Goal: Transaction & Acquisition: Purchase product/service

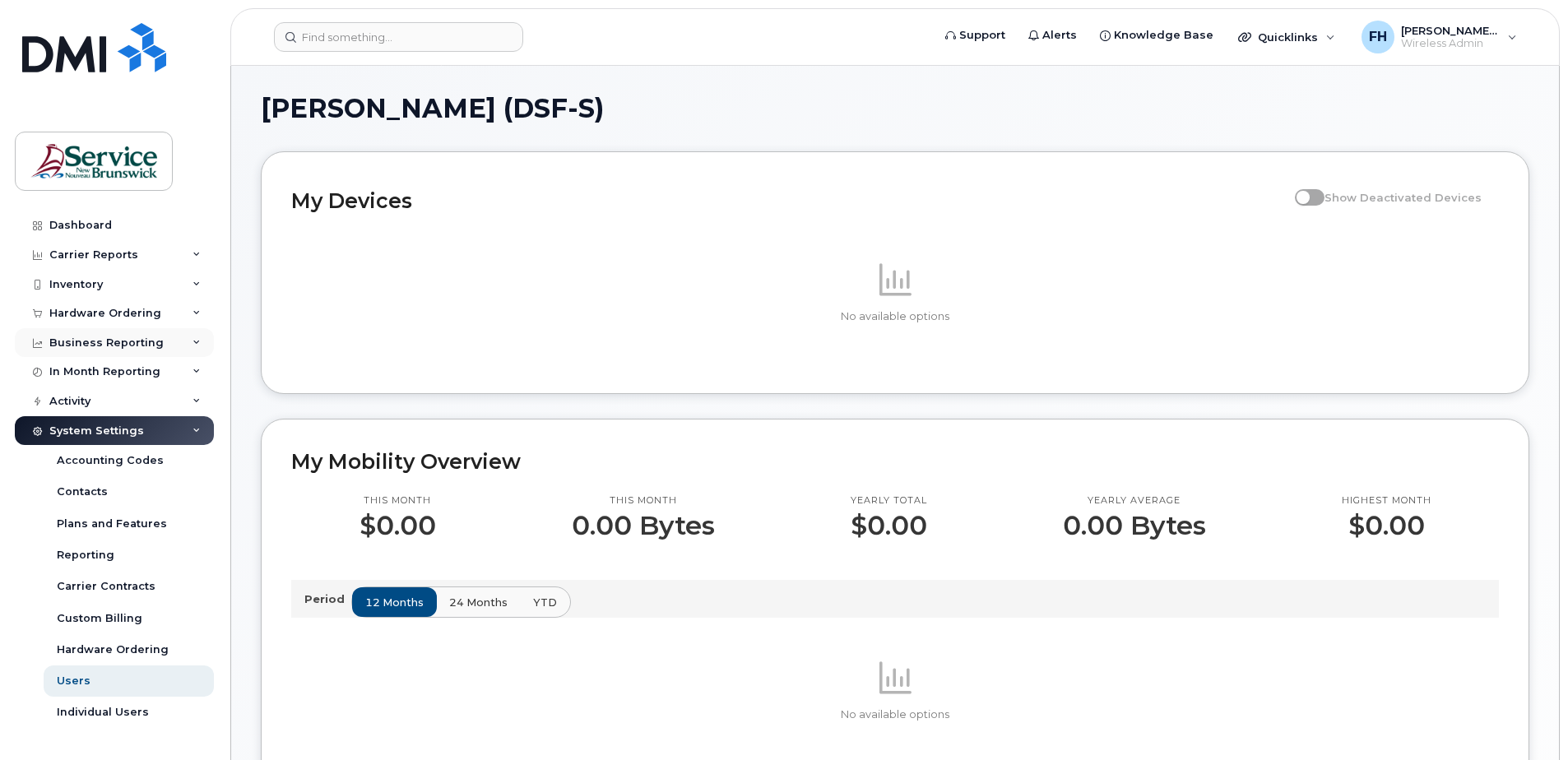
click at [124, 332] on div "Business Reporting" at bounding box center [114, 343] width 199 height 30
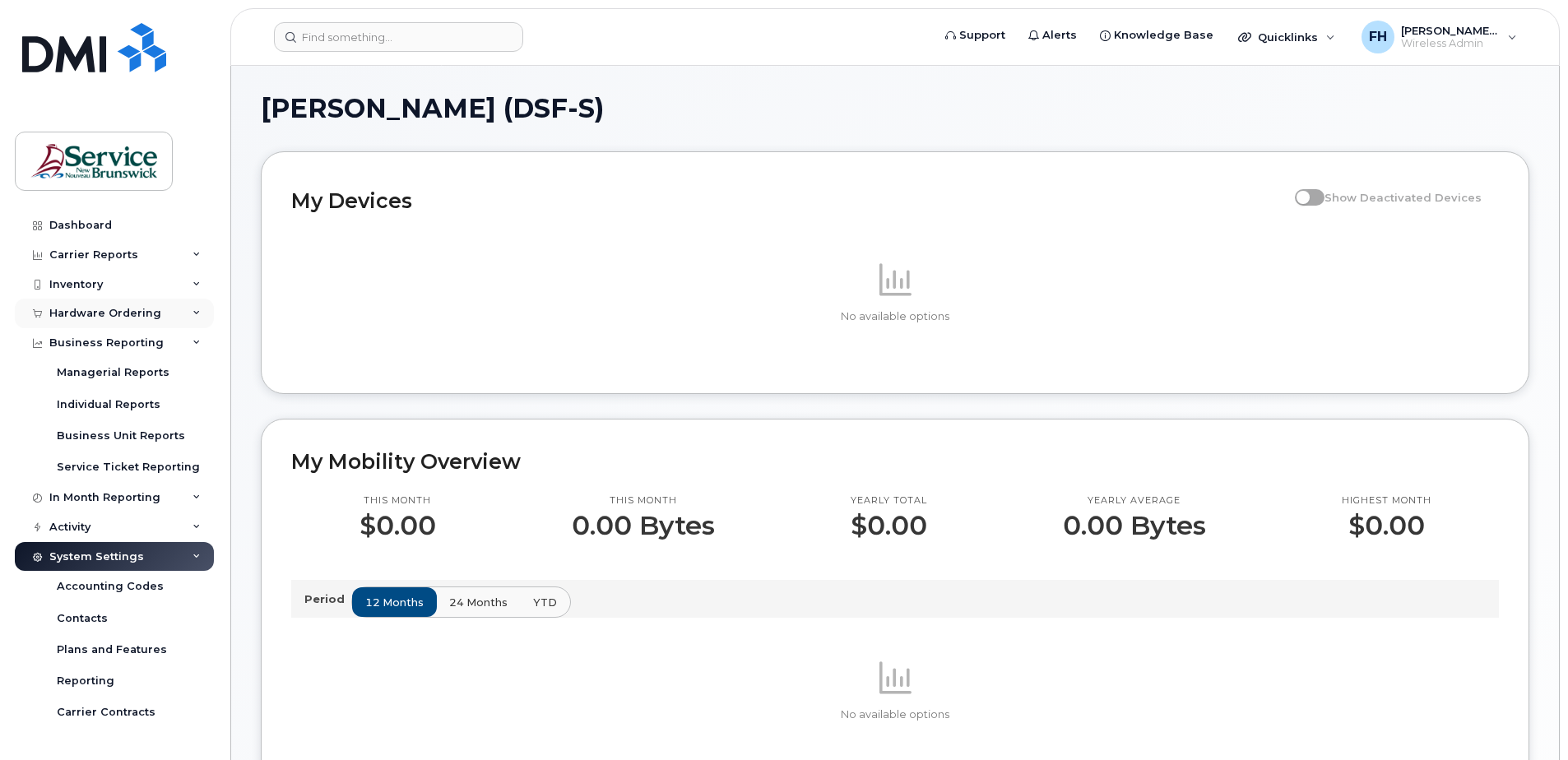
click at [121, 321] on div "Hardware Ordering" at bounding box center [114, 313] width 199 height 30
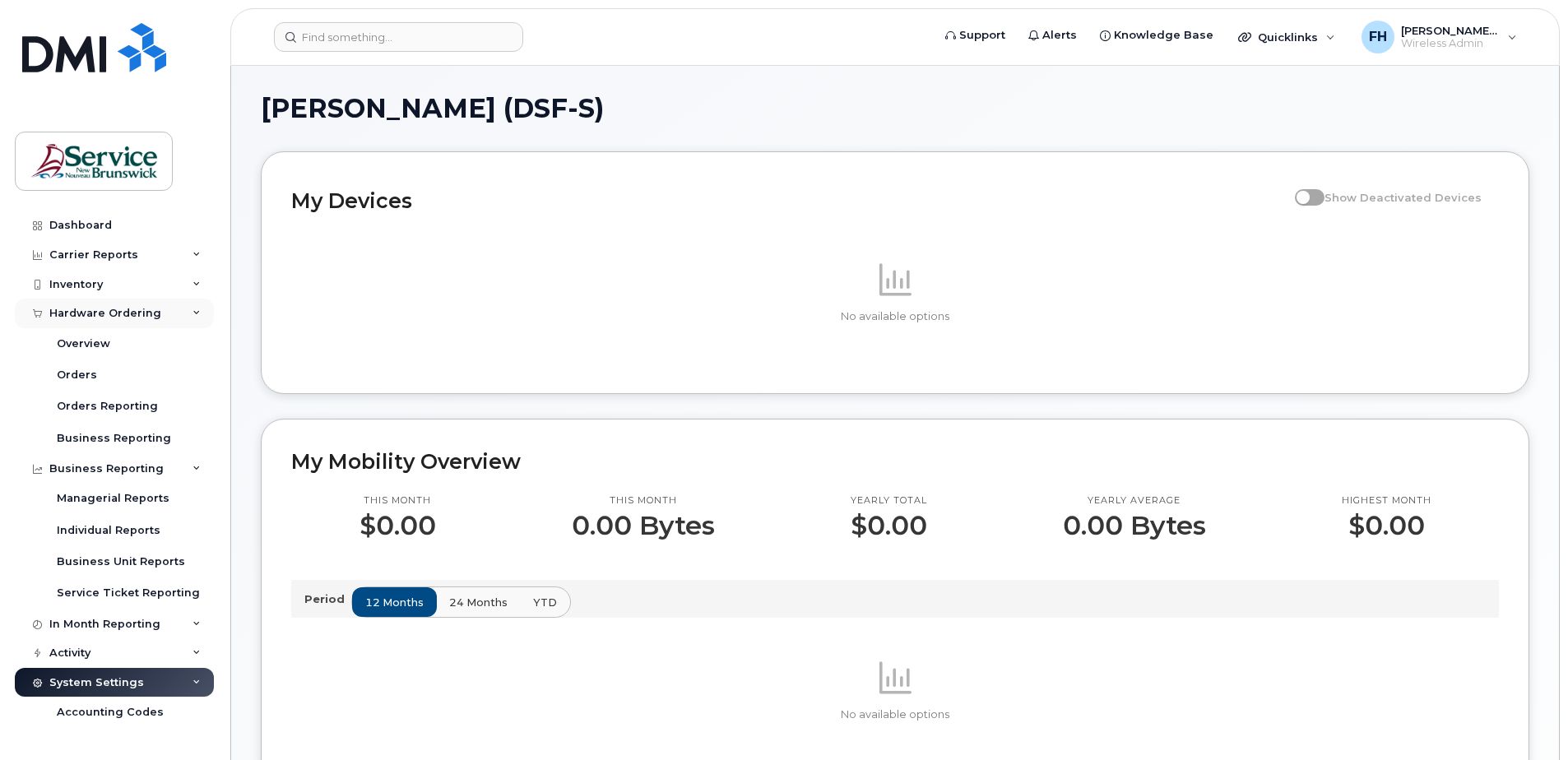
click at [121, 317] on div "Hardware Ordering" at bounding box center [105, 313] width 112 height 13
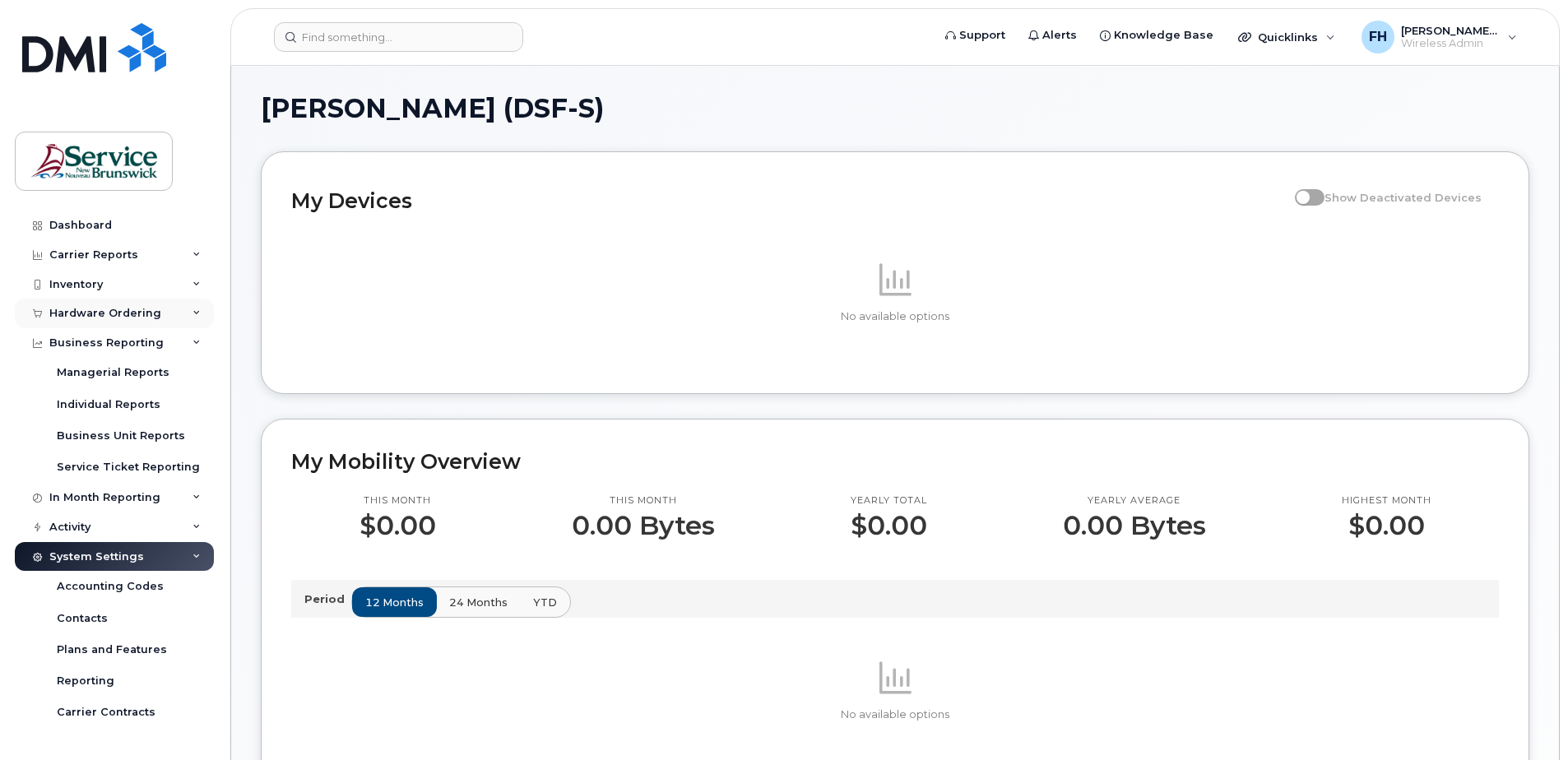
click at [196, 311] on div "Hardware Ordering" at bounding box center [114, 313] width 199 height 30
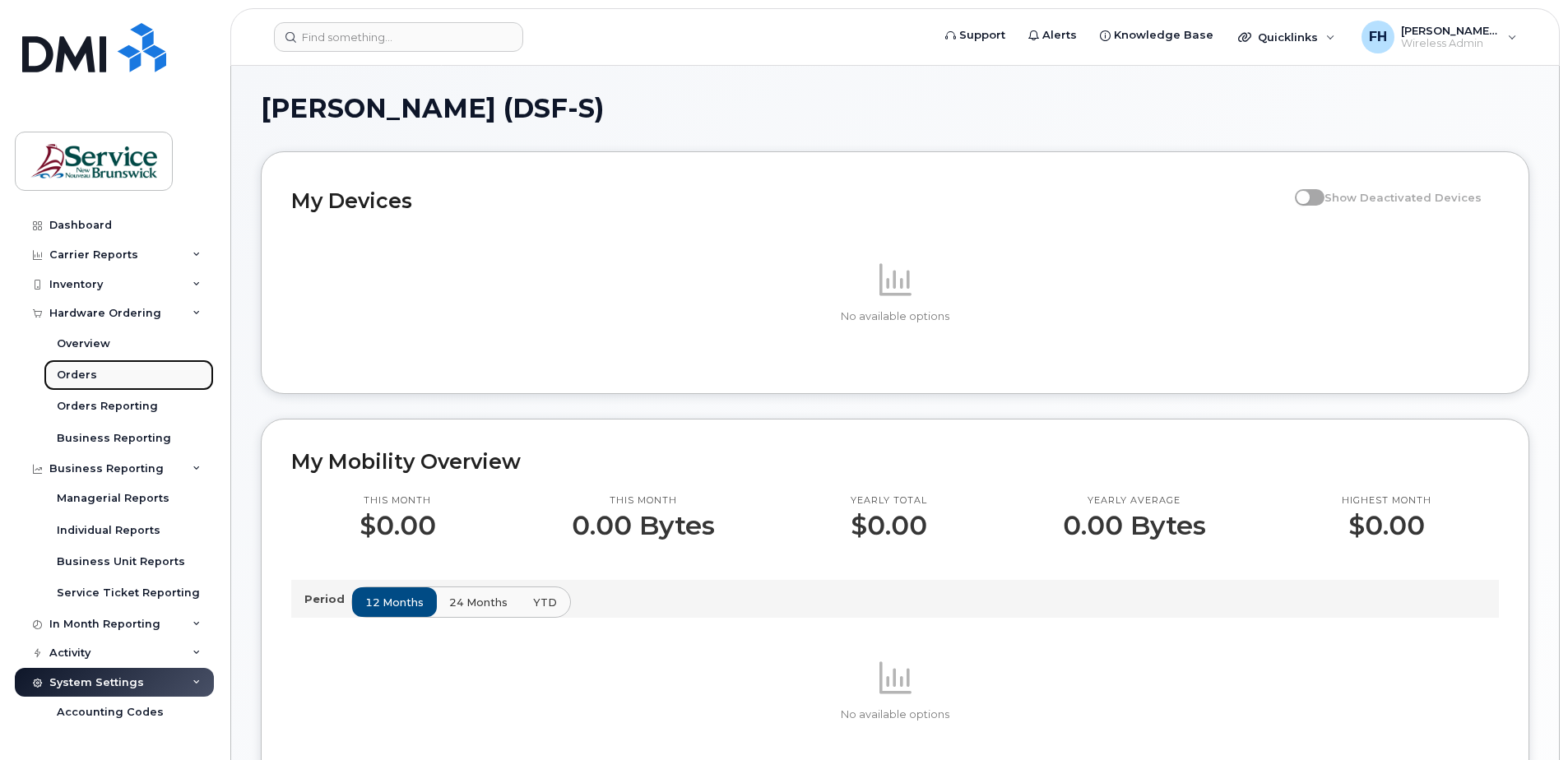
click at [67, 374] on div "Orders" at bounding box center [76, 375] width 40 height 15
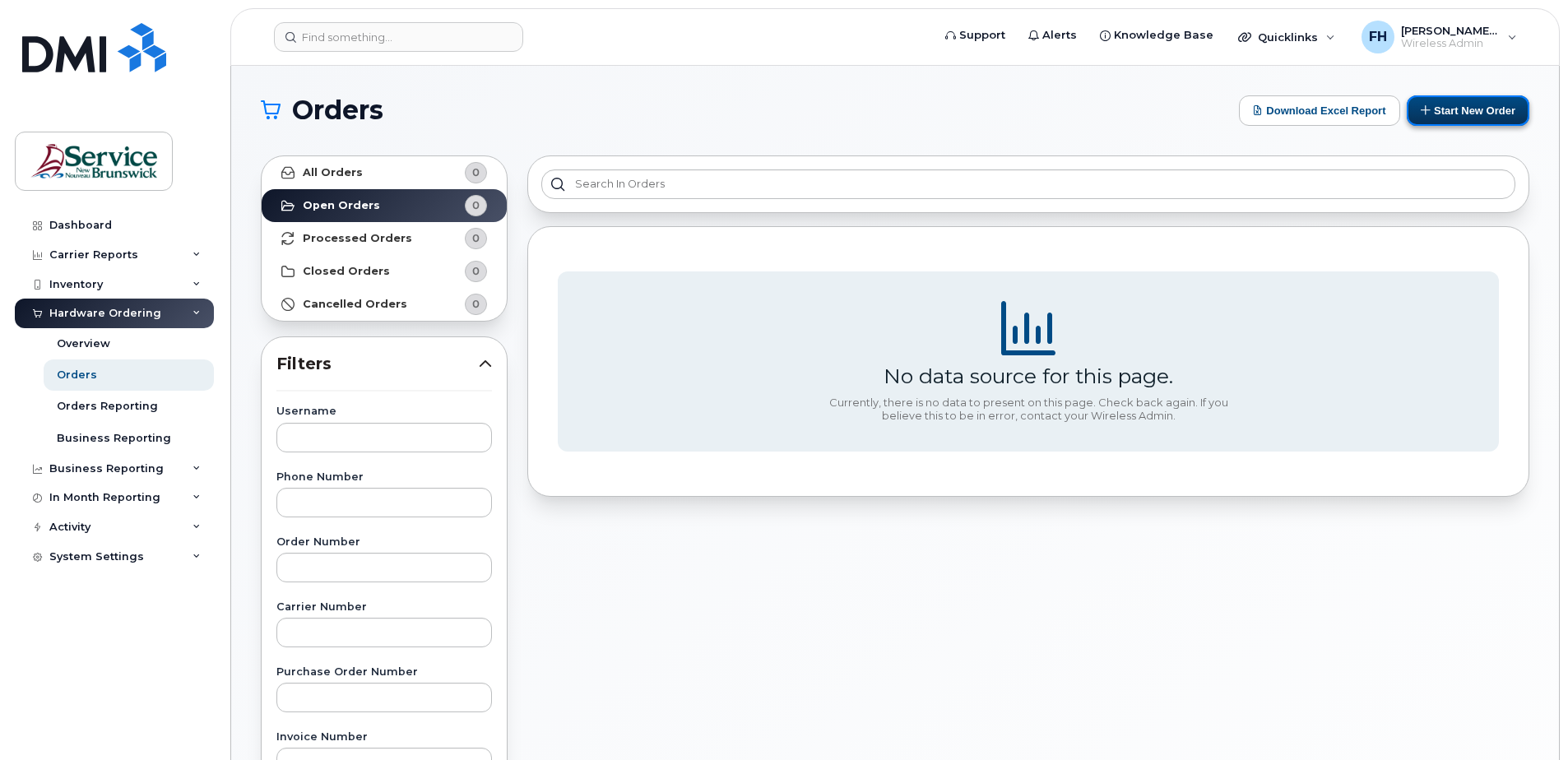
click at [1456, 120] on button "Start New Order" at bounding box center [1468, 110] width 122 height 31
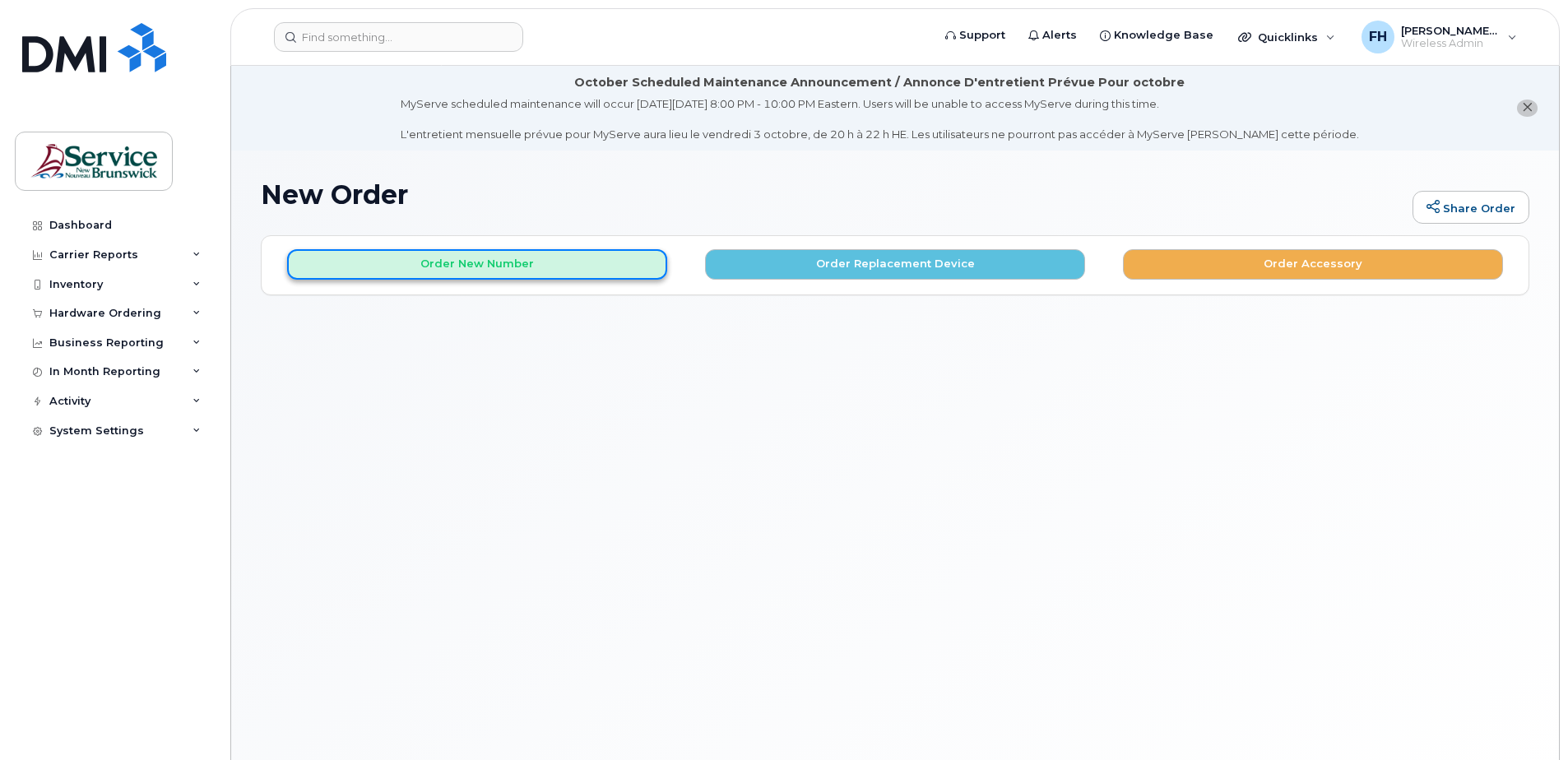
click at [441, 262] on button "Order New Number" at bounding box center [478, 264] width 380 height 31
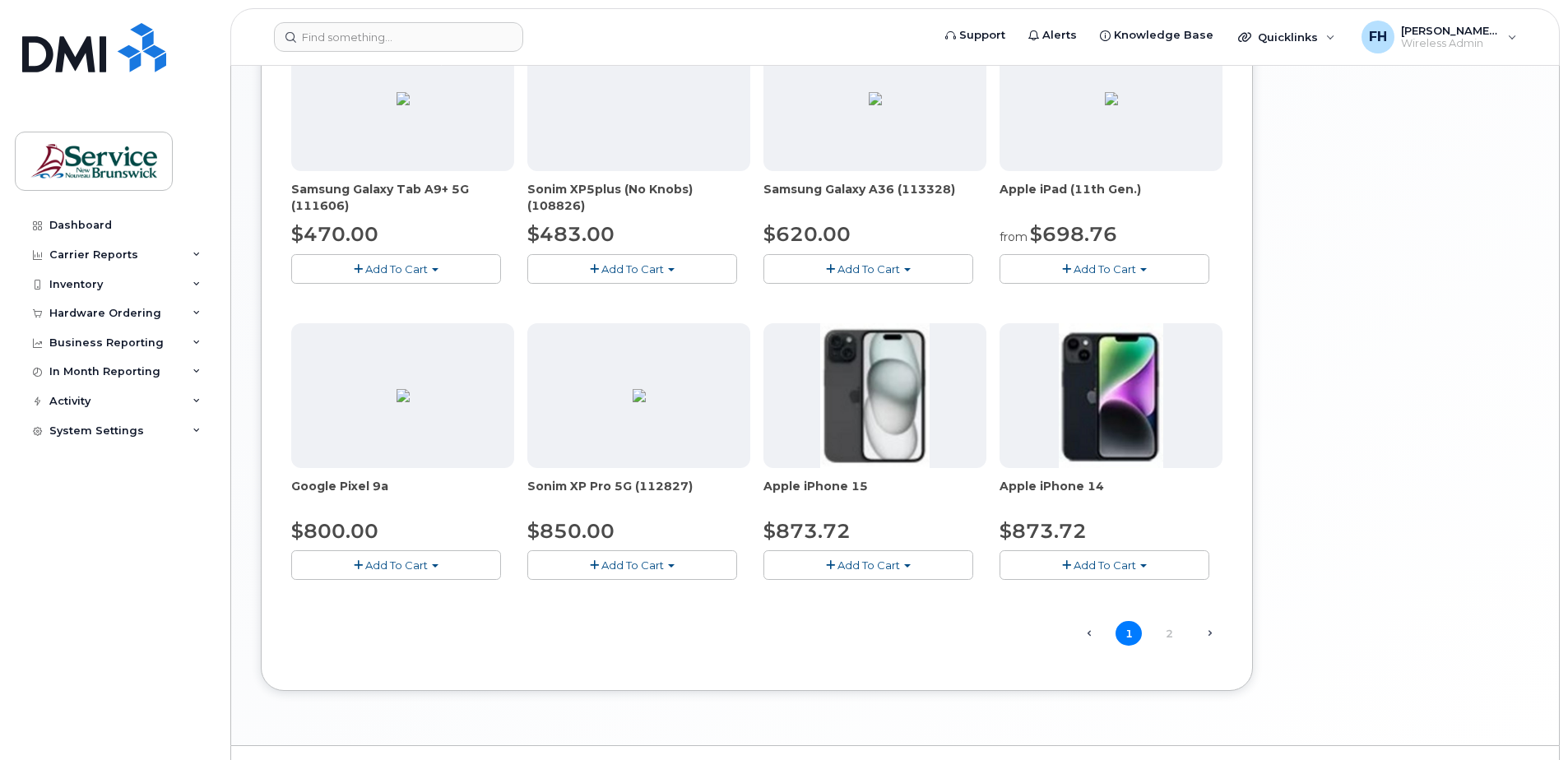
scroll to position [1008, 0]
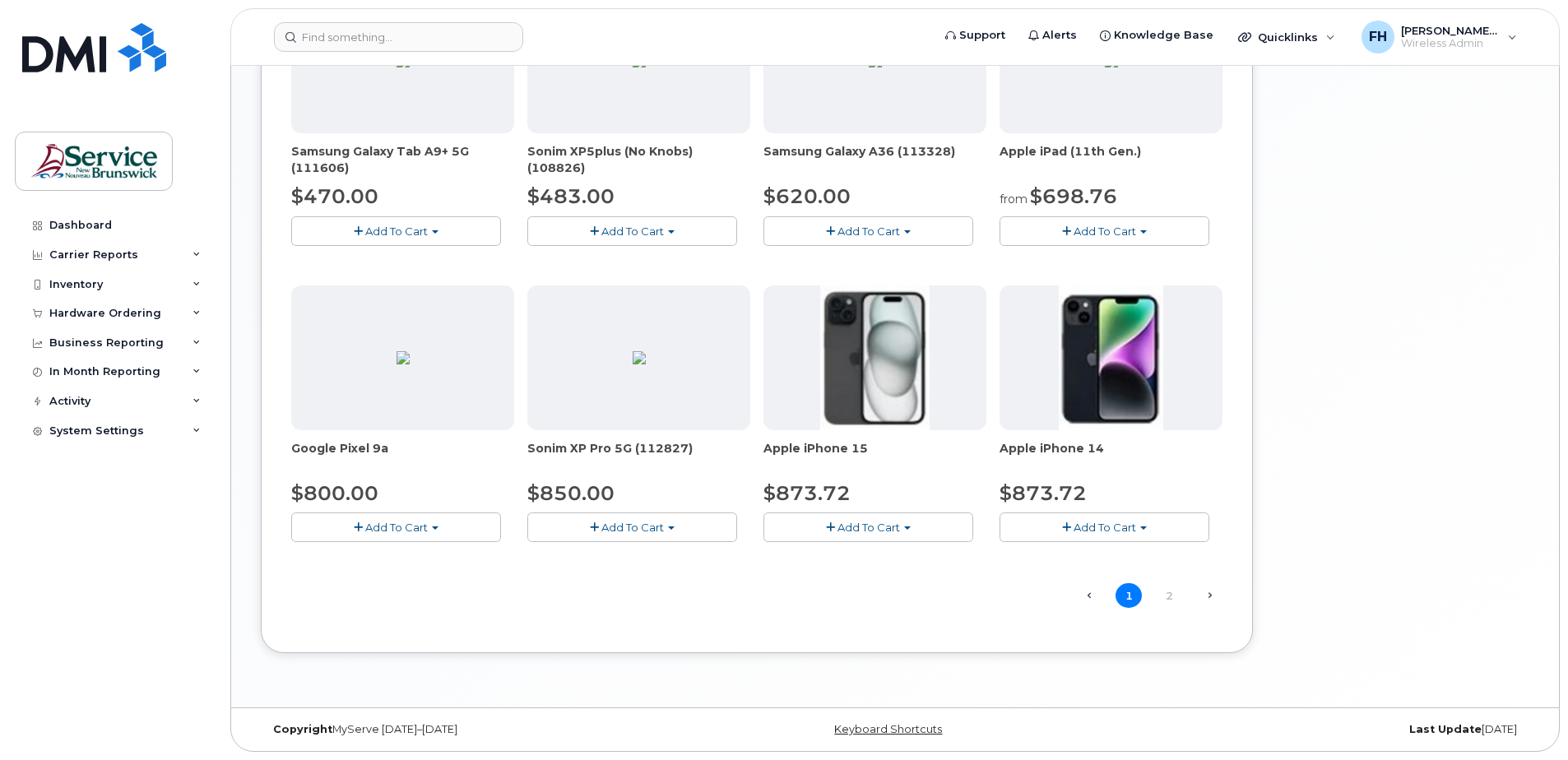
click at [944, 375] on div at bounding box center [874, 358] width 223 height 145
click at [902, 374] on img at bounding box center [875, 358] width 109 height 145
click at [845, 522] on span "Add To Cart" at bounding box center [868, 527] width 62 height 13
click at [835, 564] on div "Model Black 128 GB ships when available" at bounding box center [901, 558] width 268 height 20
click at [828, 528] on span "button" at bounding box center [831, 527] width 9 height 11
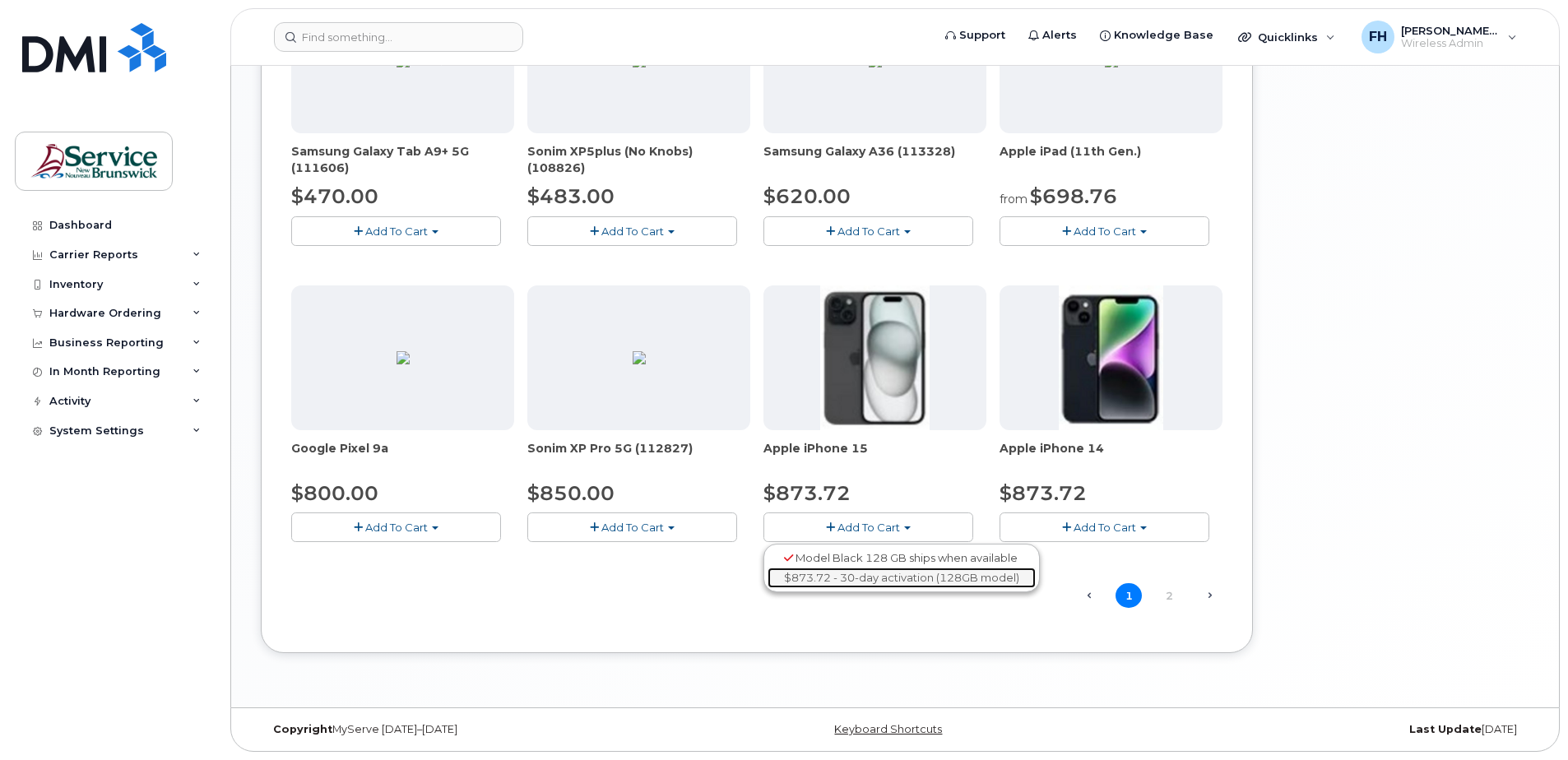
click at [824, 567] on link "$873.72 - 30-day activation (128GB model)" at bounding box center [901, 577] width 268 height 20
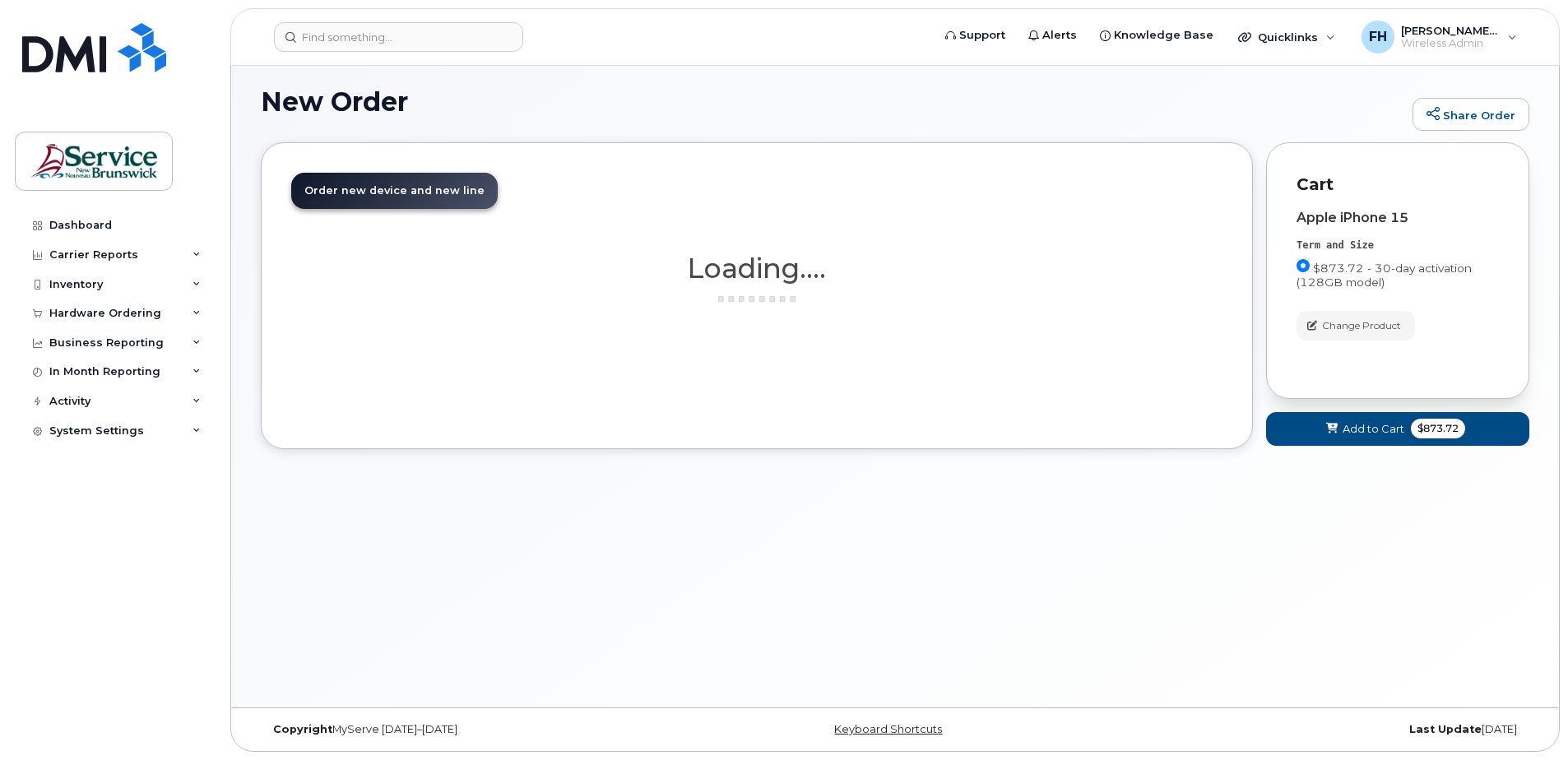
scroll to position [93, 0]
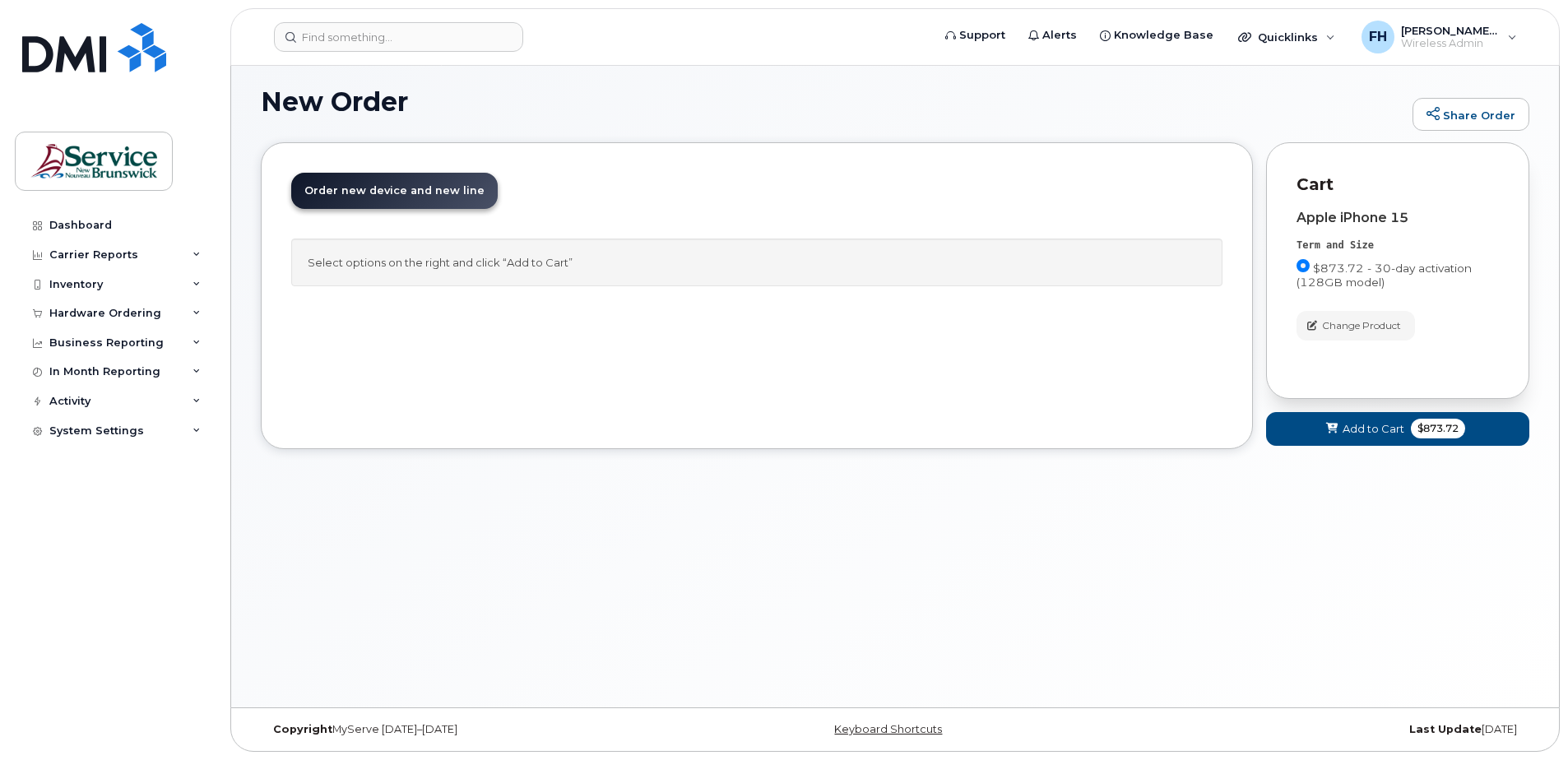
click at [434, 204] on link "Order new device and new line Order new device for existing or suspended line O…" at bounding box center [394, 190] width 207 height 36
click at [431, 190] on span "Order new device and new line" at bounding box center [394, 190] width 180 height 12
click at [1329, 426] on icon at bounding box center [1332, 429] width 11 height 11
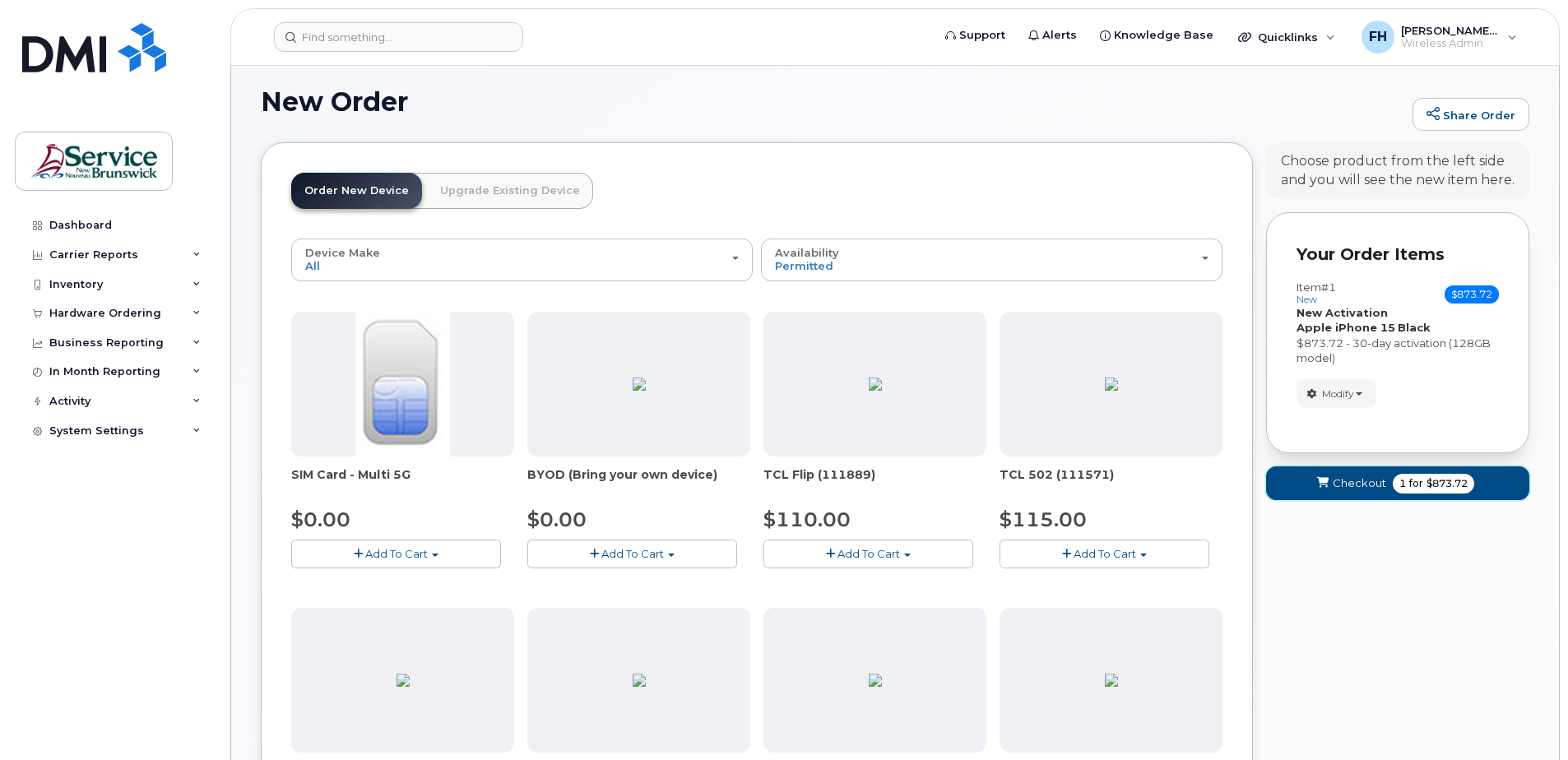
click at [1319, 489] on span "submit" at bounding box center [1322, 483] width 16 height 16
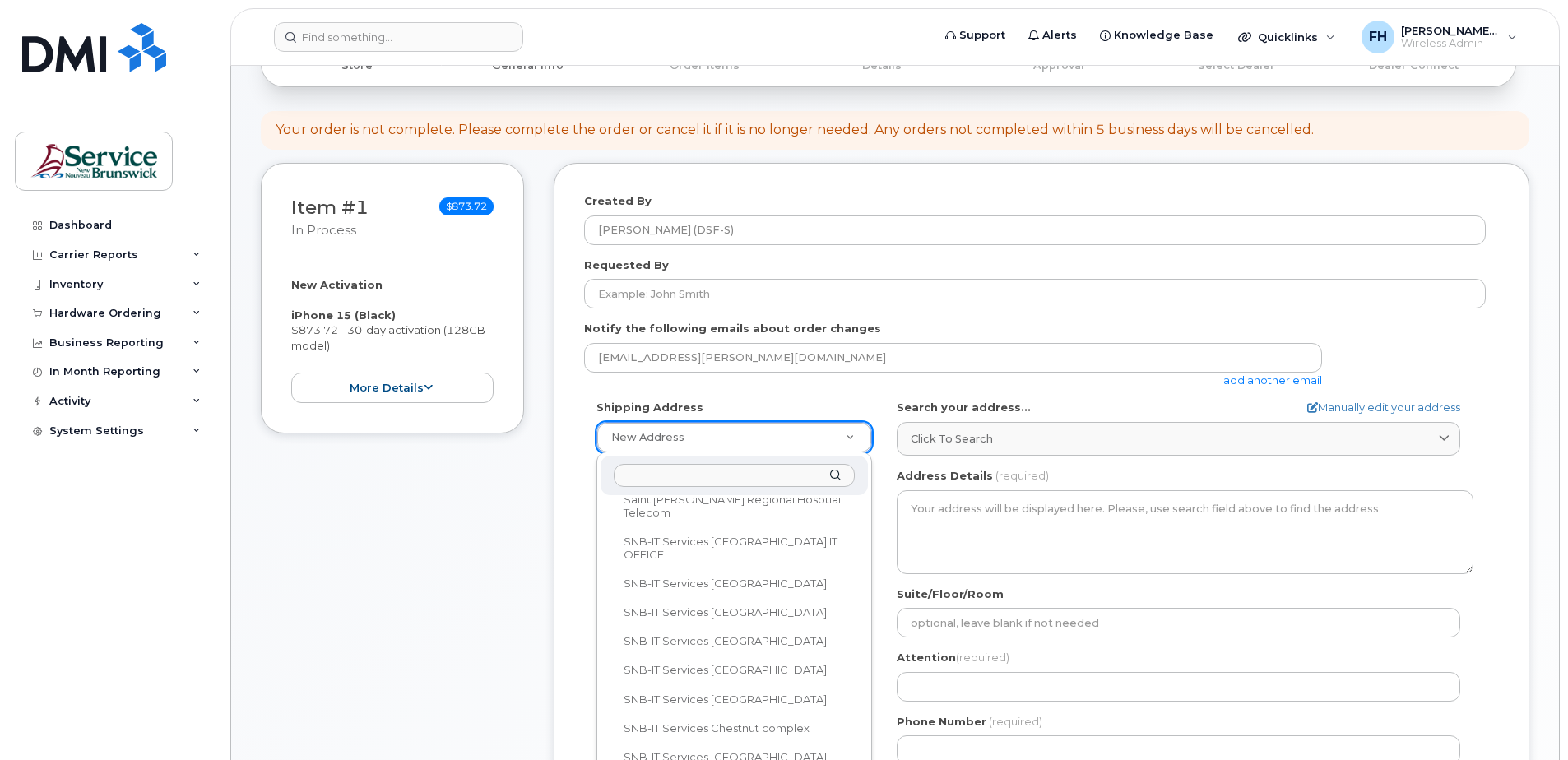
scroll to position [397, 0]
select select
type textarea "[STREET_ADDRESS]"
type input "[PERSON_NAME]"
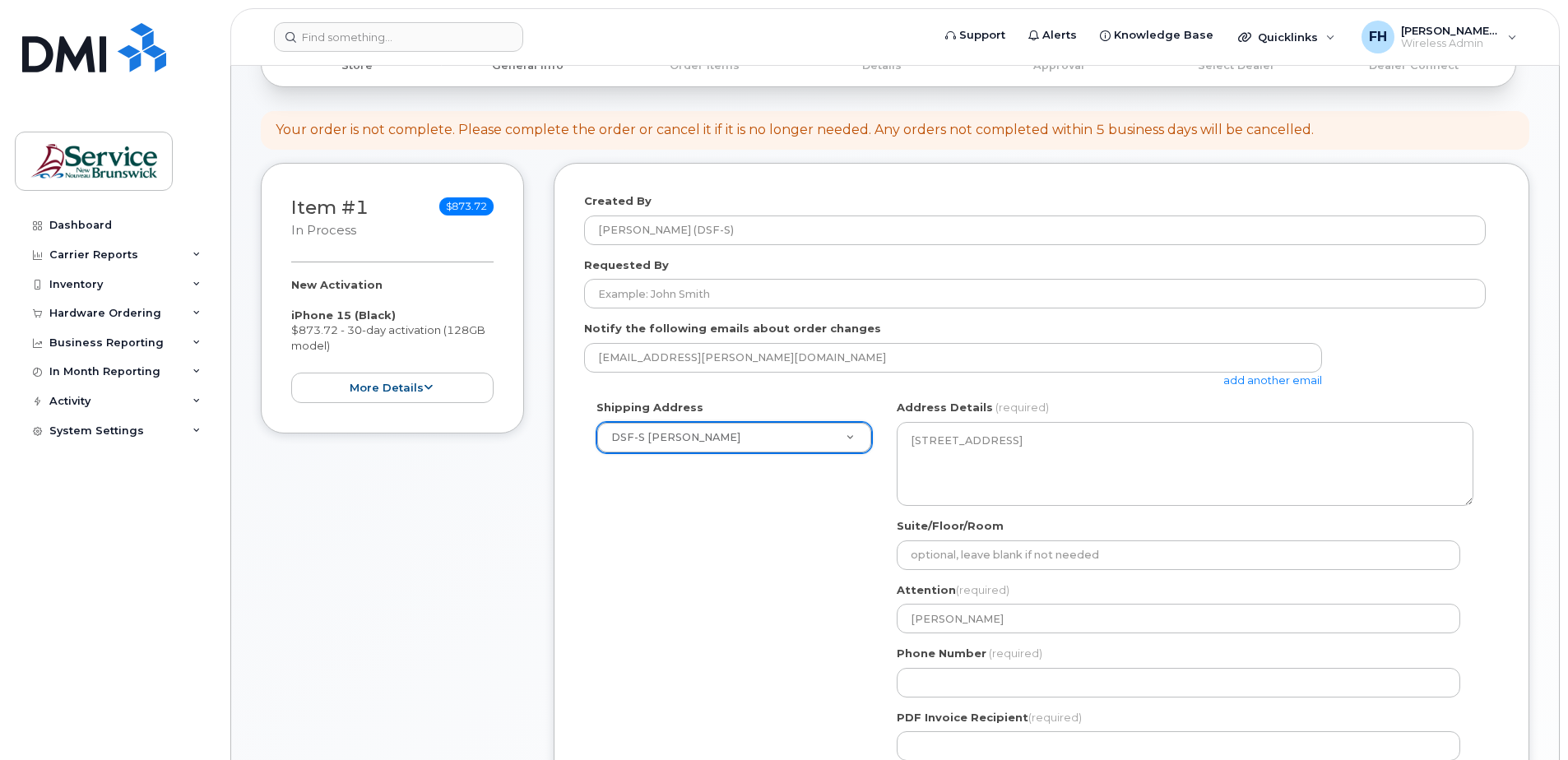
click at [764, 589] on div "Shipping Address DSF-S [PERSON_NAME] New Address ASD-E Main Office ASD-[GEOGRAP…" at bounding box center [1035, 586] width 901 height 374
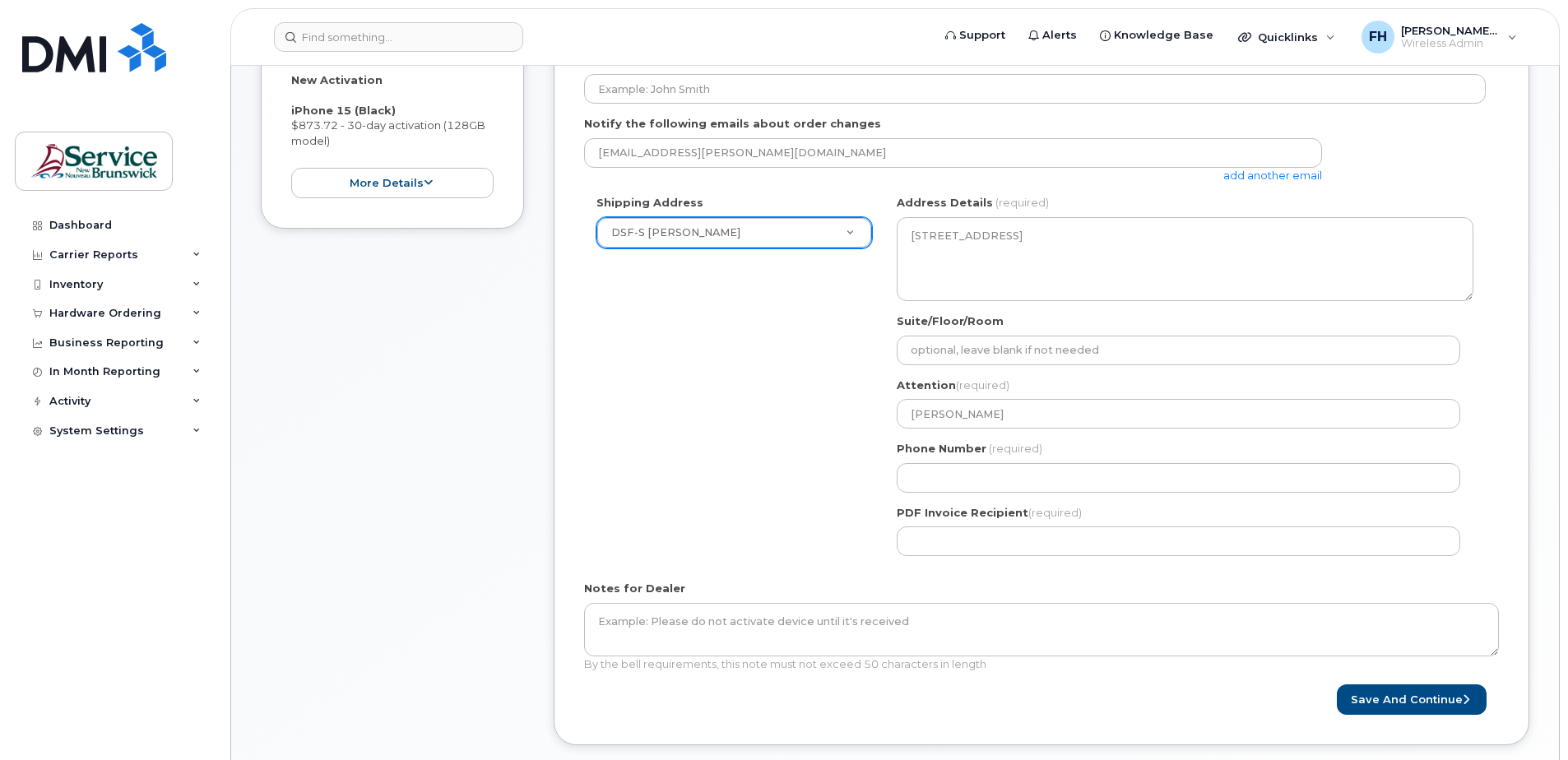
scroll to position [438, 0]
